Goal: Task Accomplishment & Management: Manage account settings

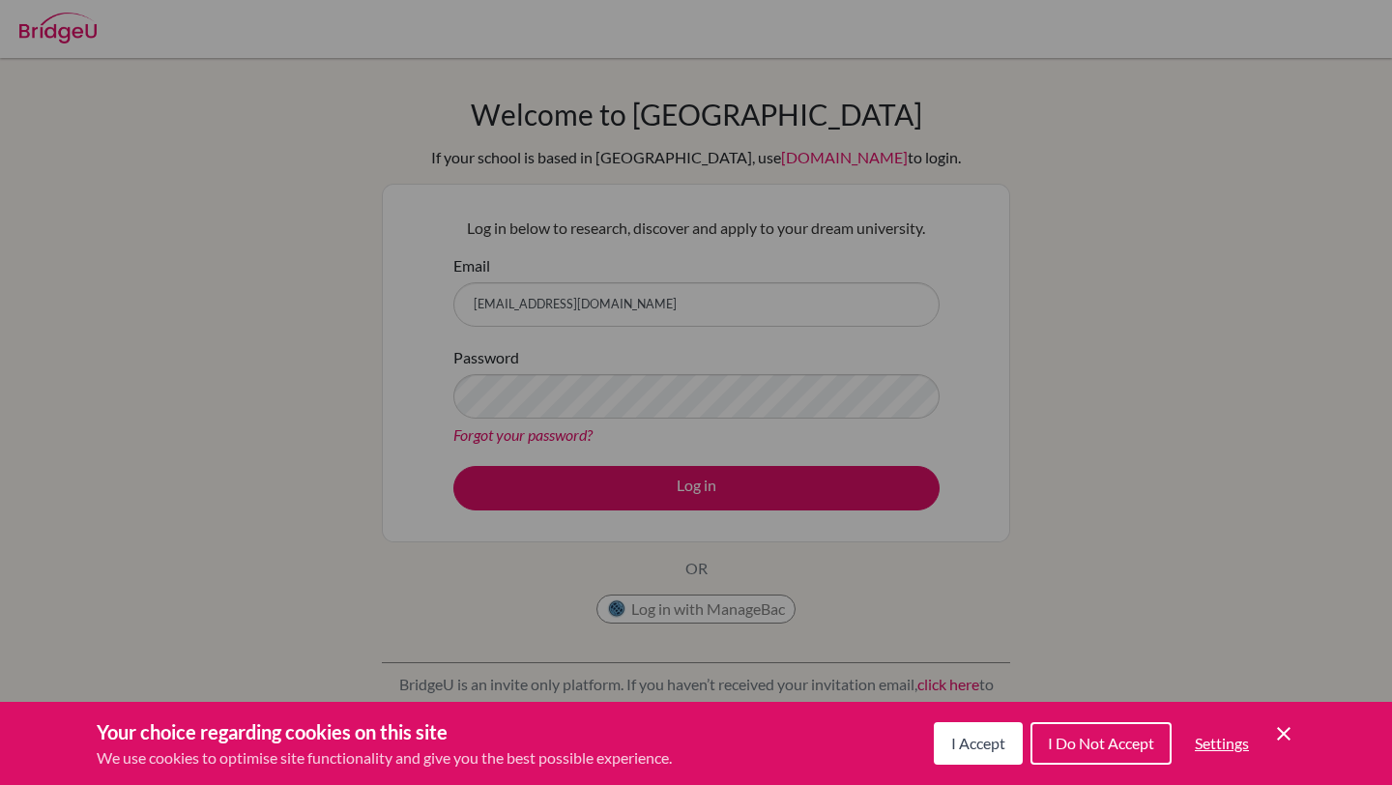
click at [1285, 715] on div "Your choice regarding cookies on this site We use cookies to optimise site func…" at bounding box center [696, 743] width 1392 height 83
click at [1283, 737] on icon "Cookie Control Close Icon" at bounding box center [1283, 733] width 23 height 23
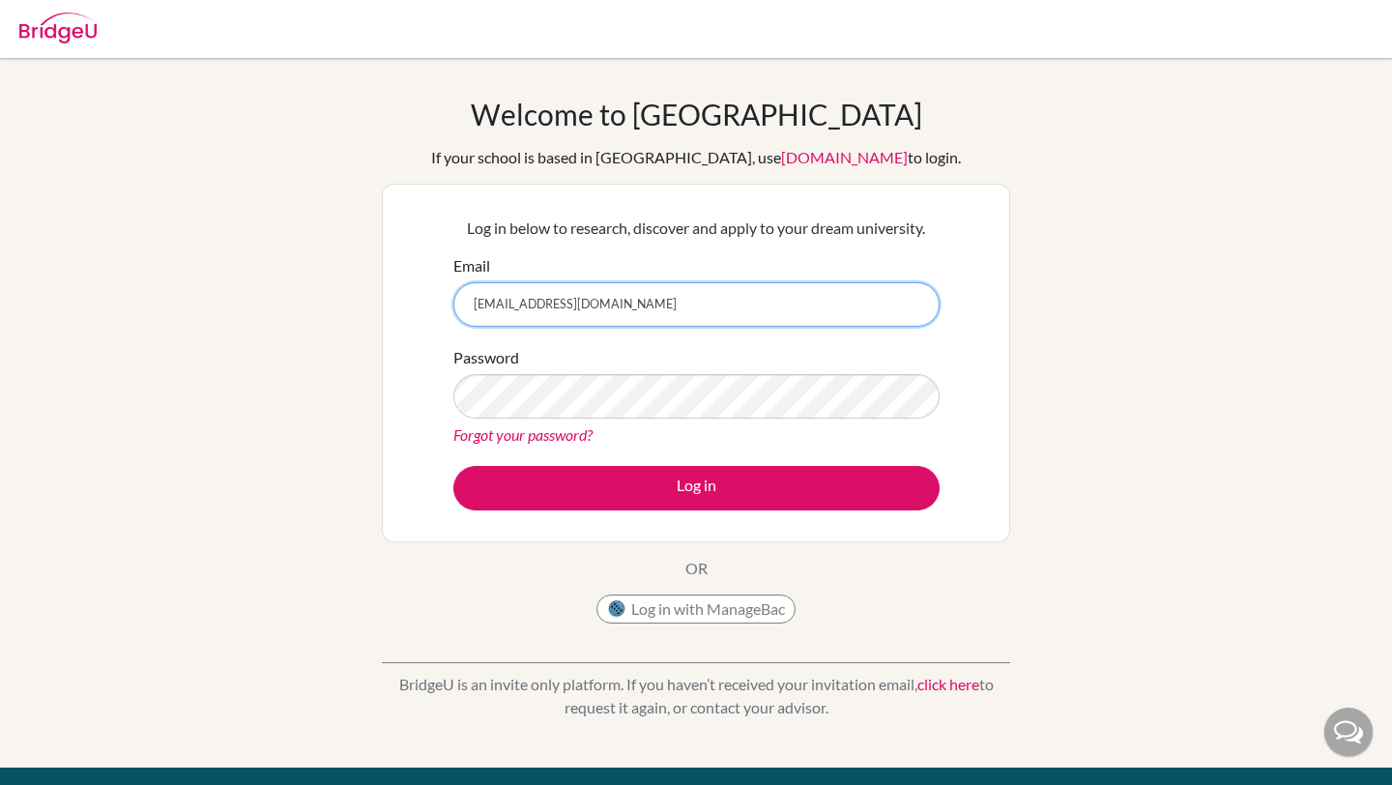
click at [681, 302] on input "[EMAIL_ADDRESS][DOMAIN_NAME]" at bounding box center [696, 304] width 486 height 44
type input "g"
type input "[EMAIL_ADDRESS][DOMAIN_NAME]"
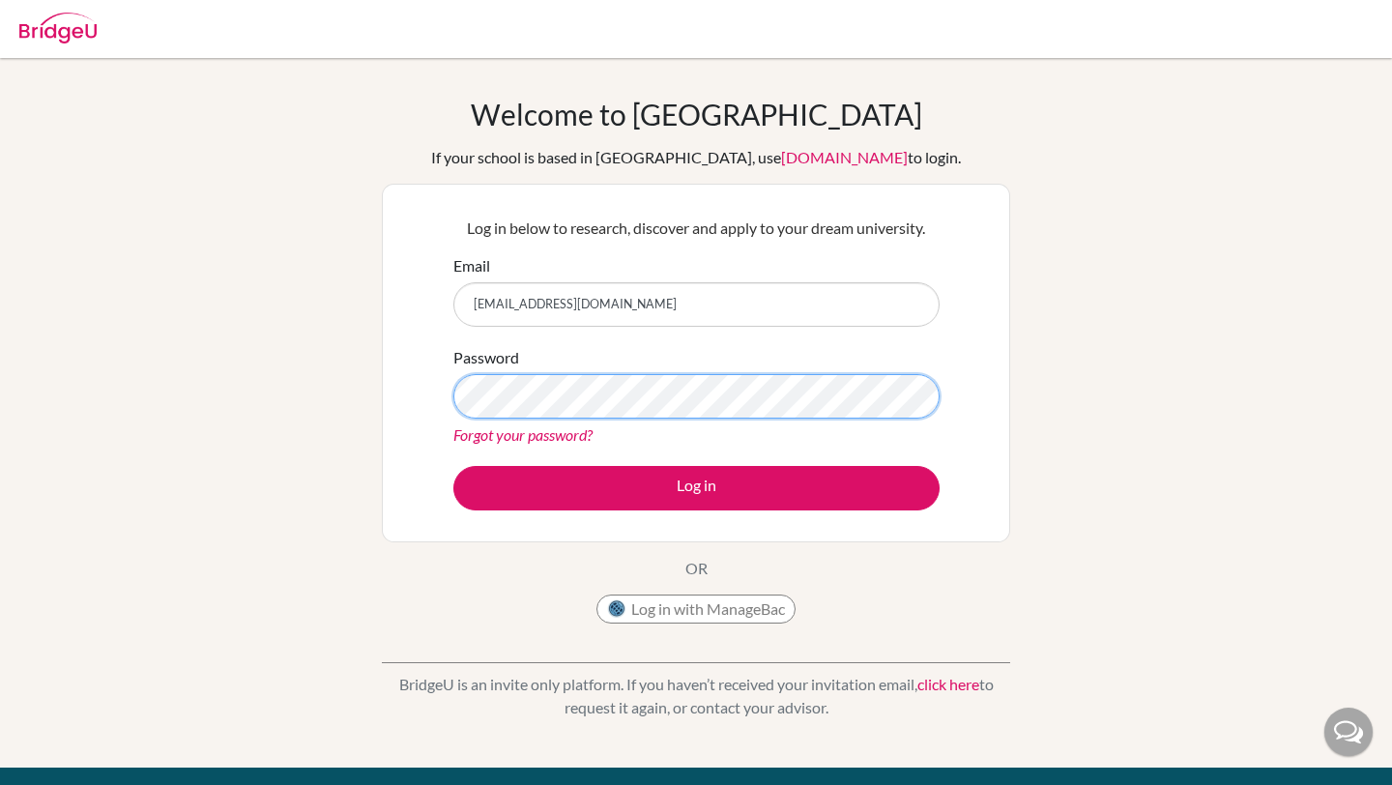
click at [323, 392] on div "Welcome to [GEOGRAPHIC_DATA] If your school is based in [GEOGRAPHIC_DATA], use …" at bounding box center [696, 413] width 1392 height 632
click at [453, 466] on button "Log in" at bounding box center [696, 488] width 486 height 44
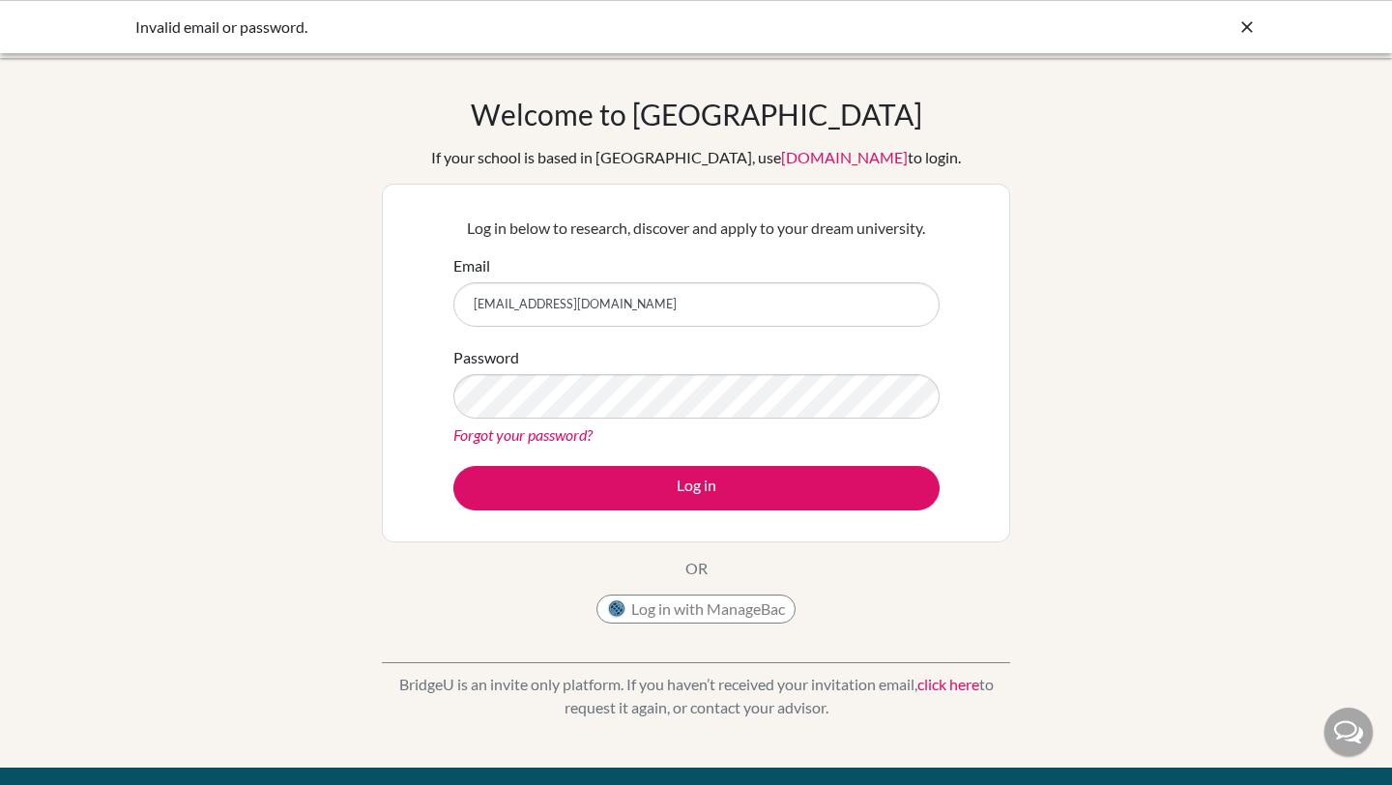
click at [698, 310] on input "[EMAIL_ADDRESS][DOMAIN_NAME]" at bounding box center [696, 304] width 486 height 44
type input "[EMAIL_ADDRESS][DOMAIN_NAME]"
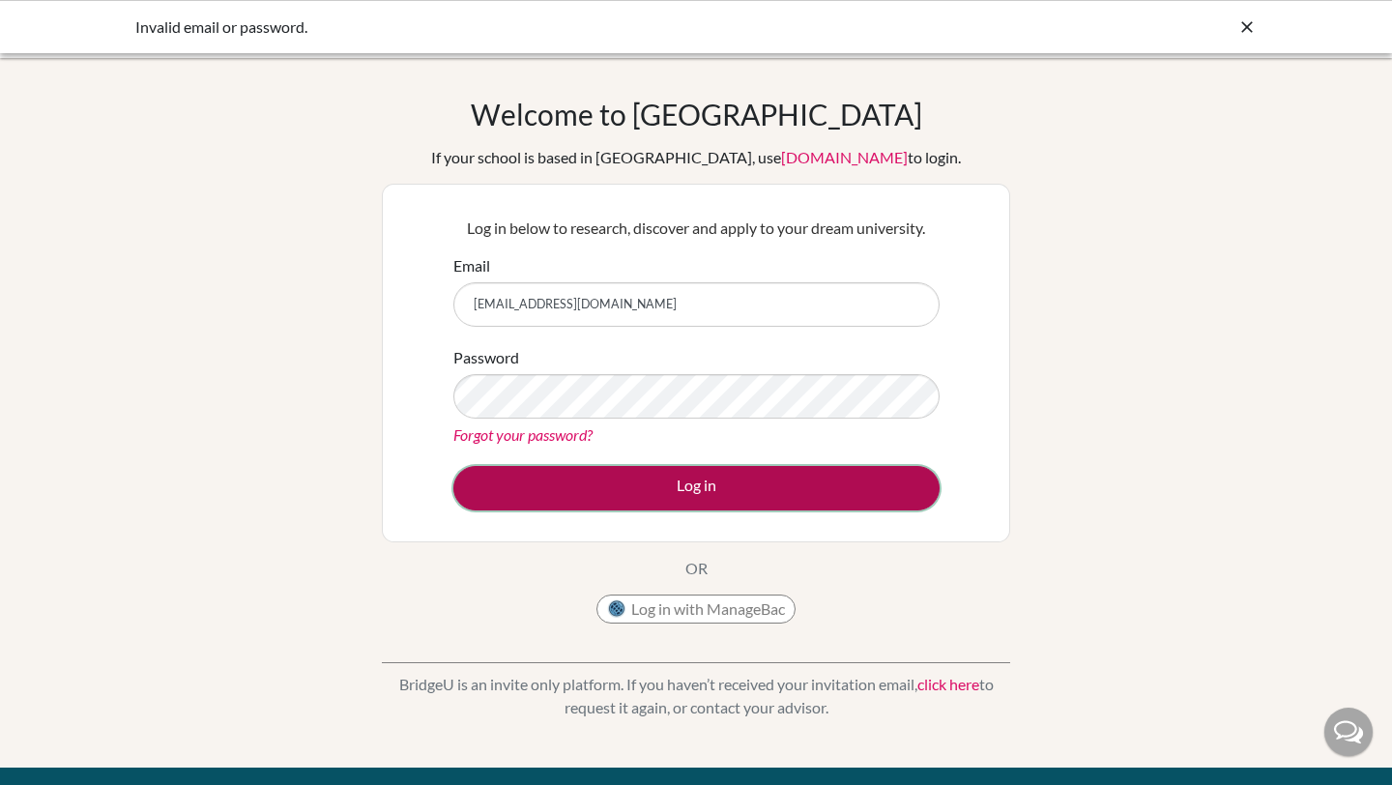
click at [691, 493] on button "Log in" at bounding box center [696, 488] width 486 height 44
